Goal: Task Accomplishment & Management: Use online tool/utility

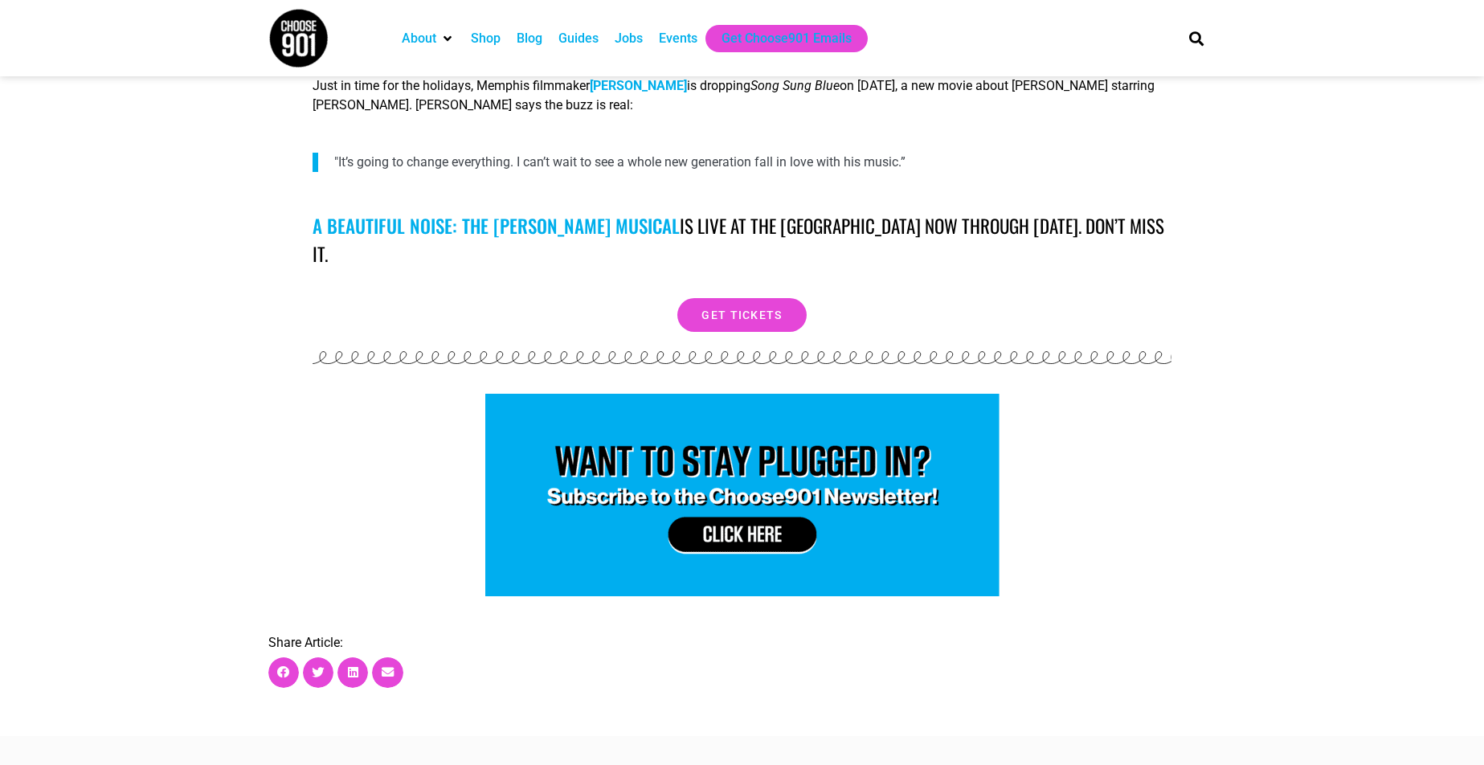
scroll to position [3236, 0]
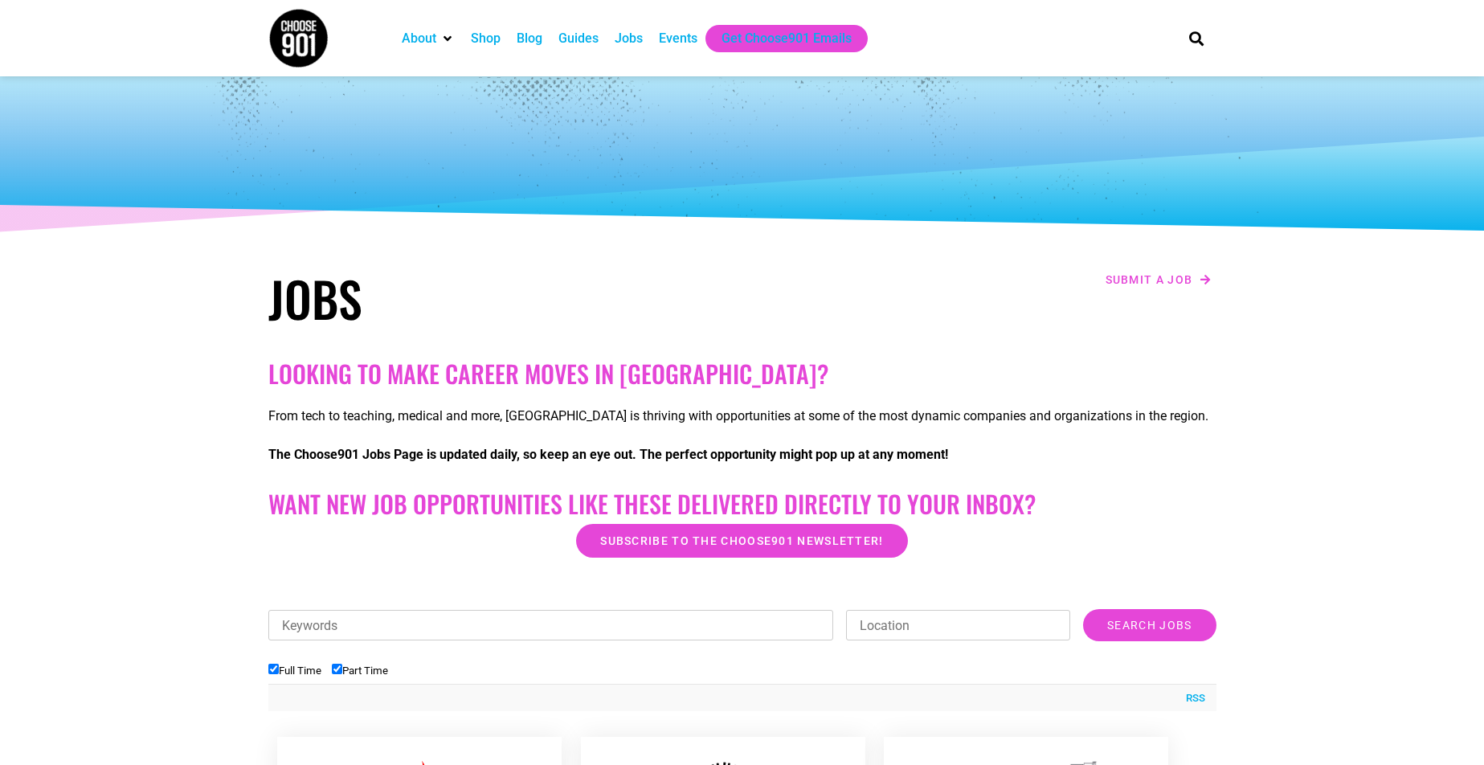
click at [921, 625] on input "Location" at bounding box center [958, 625] width 224 height 31
type input "memphis"
click at [1135, 623] on input "Search Jobs" at bounding box center [1149, 625] width 133 height 32
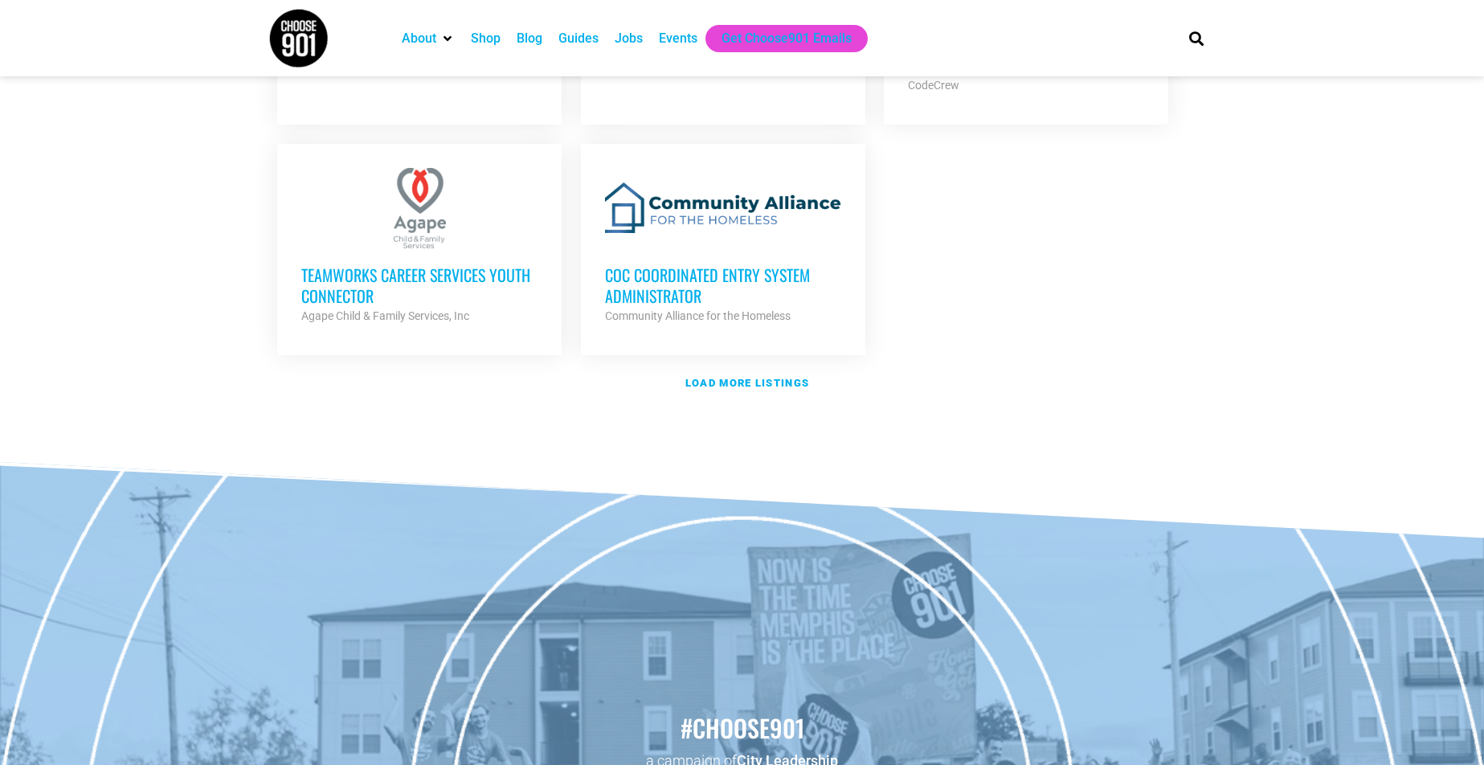
scroll to position [1912, 0]
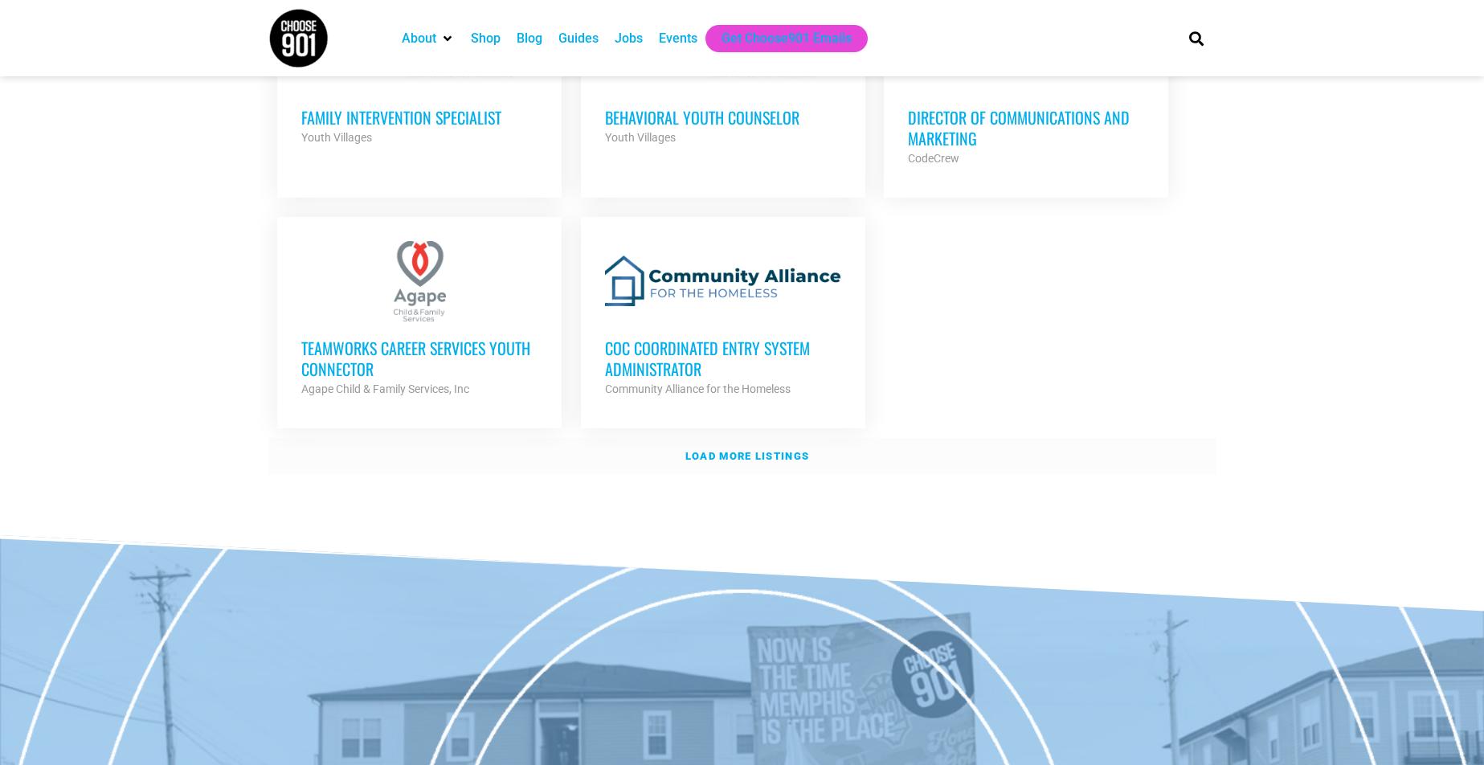
click at [757, 450] on strong "Load more listings" at bounding box center [747, 456] width 124 height 12
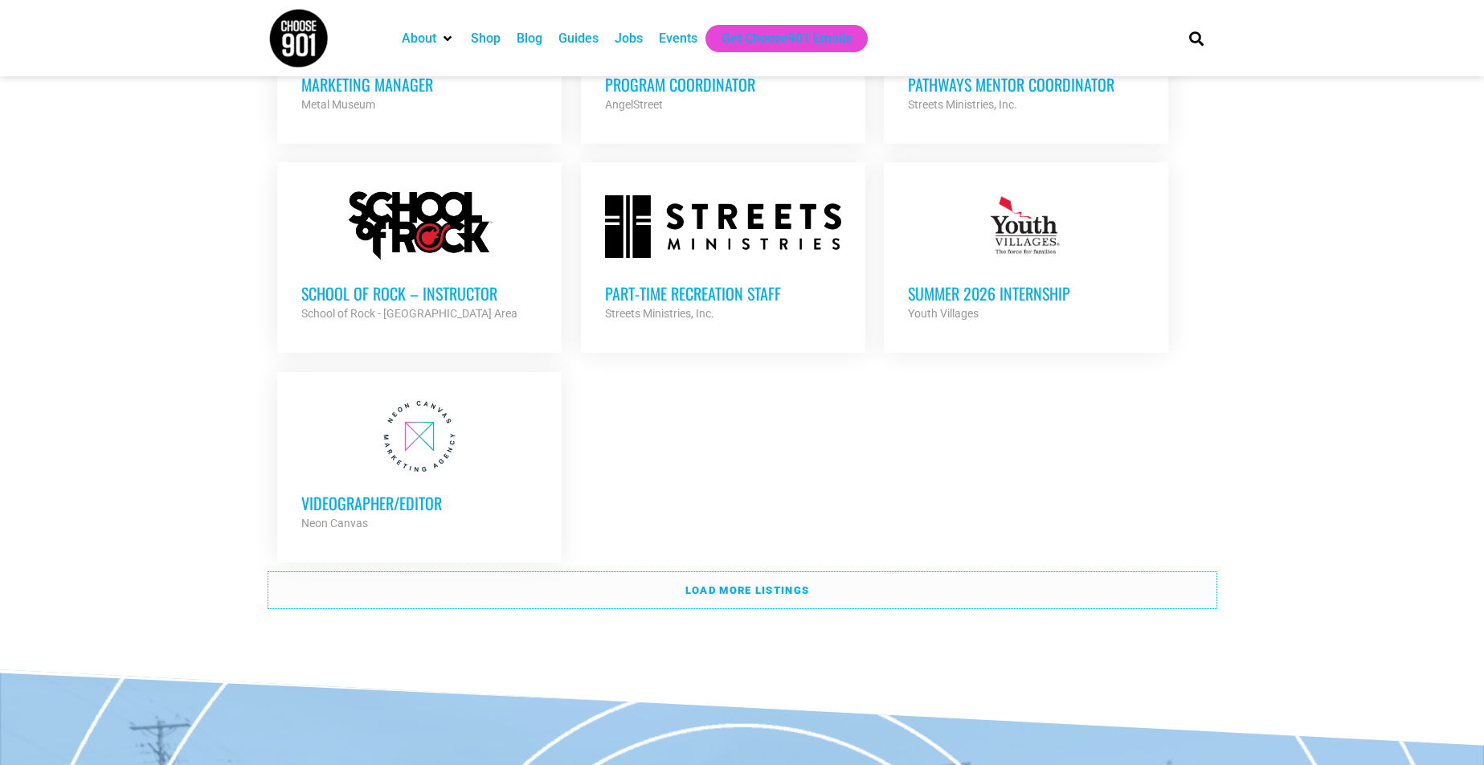
scroll to position [3285, 0]
click at [774, 583] on strong "Load more listings" at bounding box center [747, 589] width 124 height 12
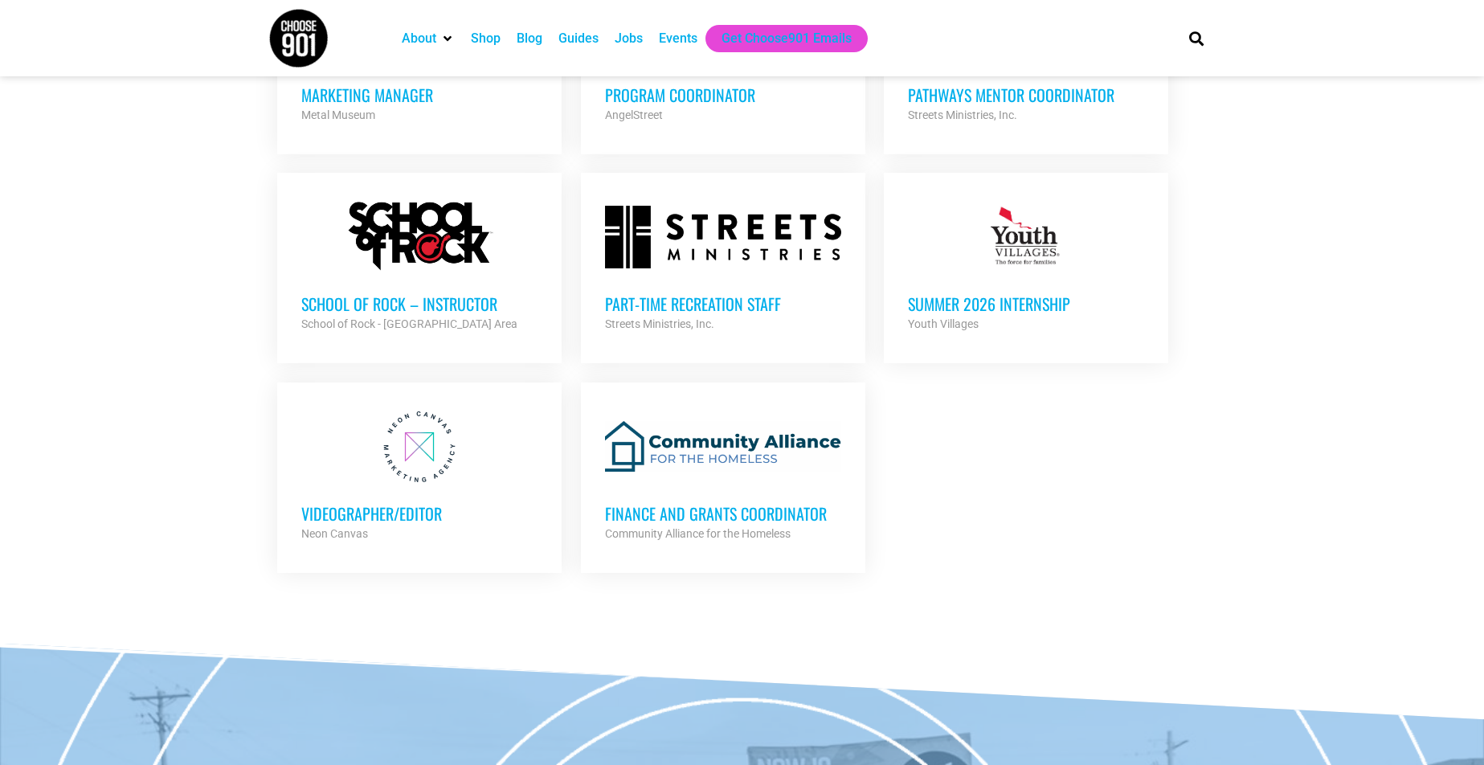
scroll to position [3270, 0]
